Goal: Information Seeking & Learning: Check status

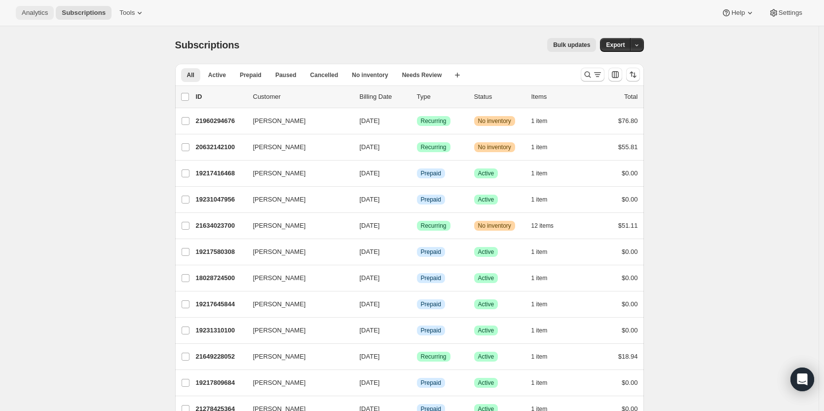
click at [41, 13] on span "Analytics" at bounding box center [35, 13] width 26 height 8
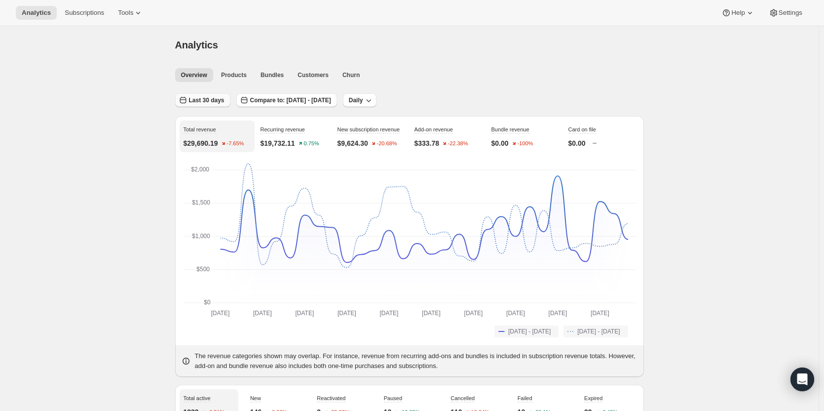
click at [217, 105] on button "Last 30 days" at bounding box center [202, 100] width 55 height 14
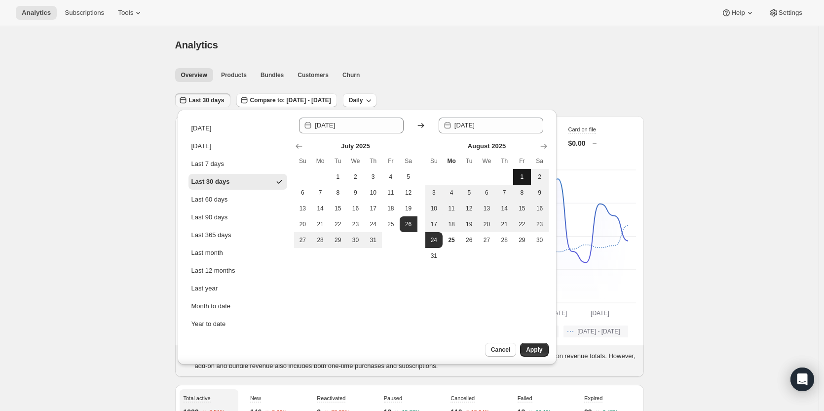
click at [524, 179] on span "1" at bounding box center [522, 177] width 10 height 8
type input "[DATE]"
click at [524, 179] on span "1" at bounding box center [522, 177] width 10 height 8
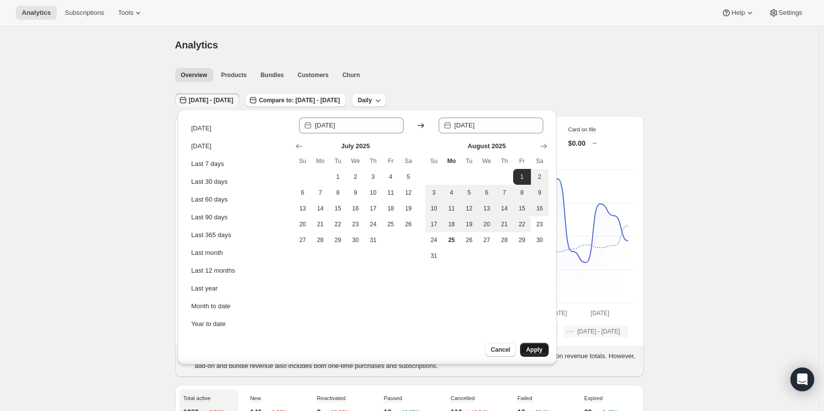
click at [539, 352] on span "Apply" at bounding box center [534, 349] width 16 height 8
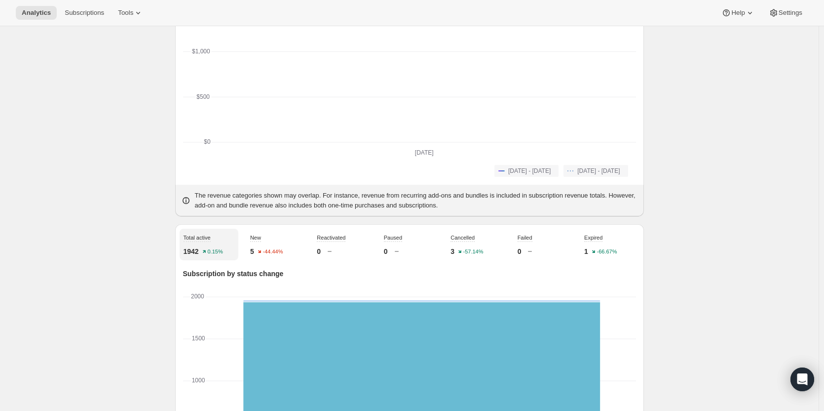
scroll to position [161, 0]
